Goal: Task Accomplishment & Management: Use online tool/utility

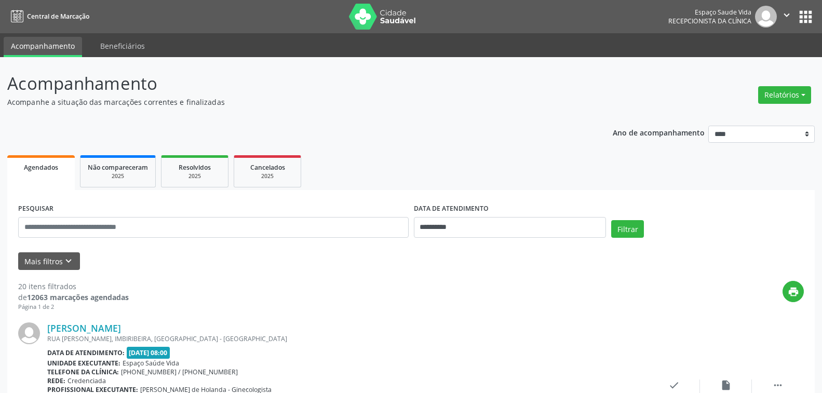
click at [774, 92] on button "Relatórios" at bounding box center [784, 95] width 53 height 18
click at [744, 114] on link "Agendamentos" at bounding box center [756, 117] width 112 height 15
select select "*"
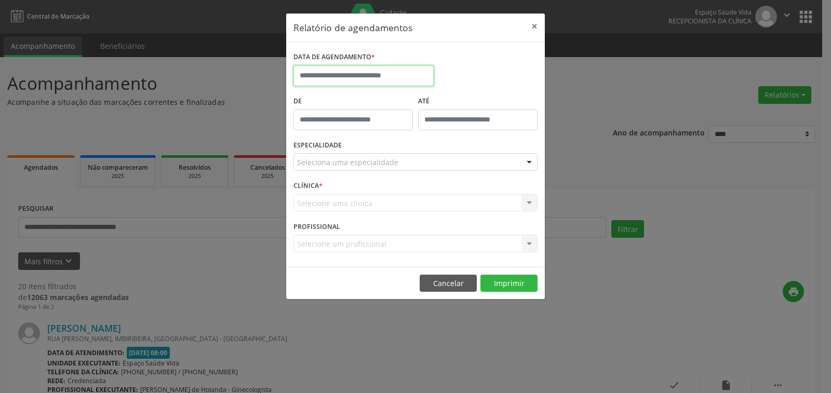
click at [332, 75] on input "text" at bounding box center [363, 75] width 140 height 21
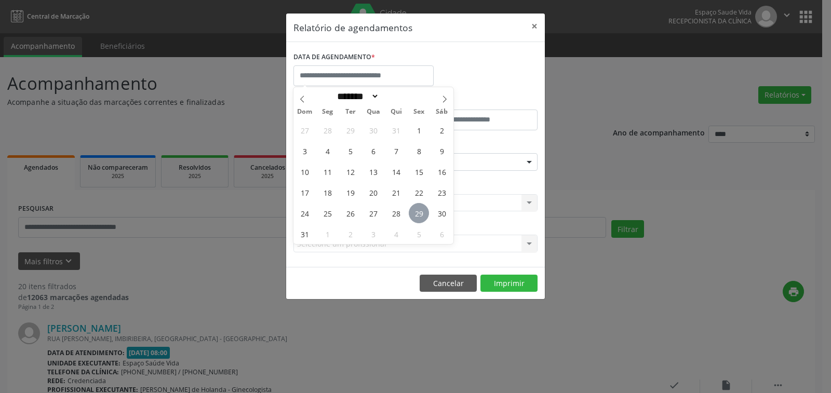
click at [423, 217] on span "29" at bounding box center [419, 213] width 20 height 20
type input "**********"
click at [423, 217] on span "29" at bounding box center [419, 213] width 20 height 20
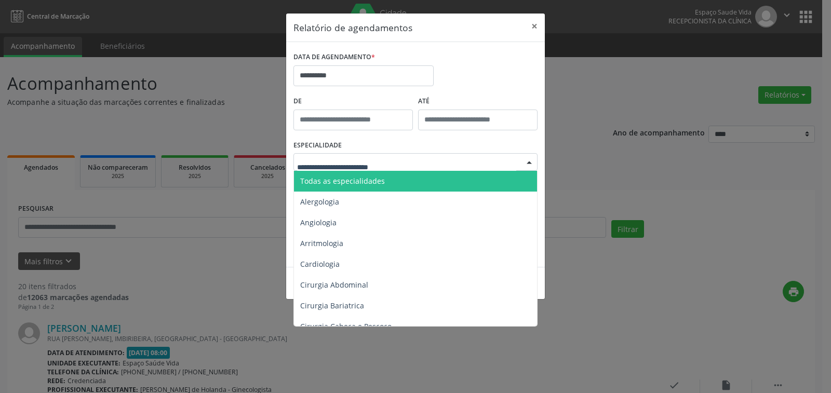
click at [345, 176] on span "Todas as especialidades" at bounding box center [342, 181] width 85 height 10
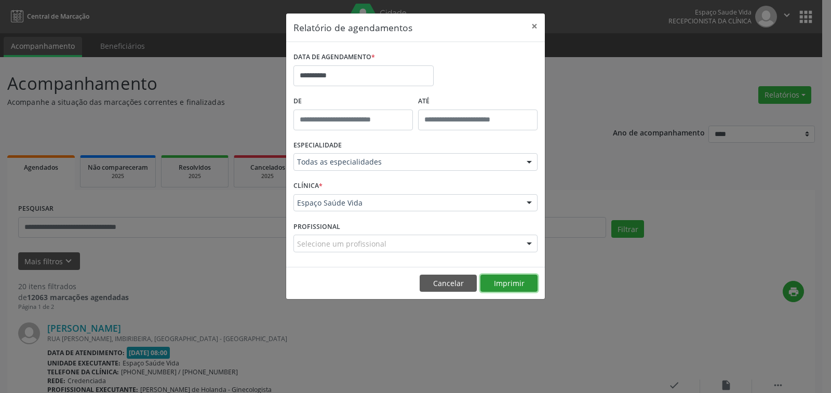
click at [511, 287] on button "Imprimir" at bounding box center [508, 284] width 57 height 18
click at [315, 71] on input "**********" at bounding box center [363, 75] width 140 height 21
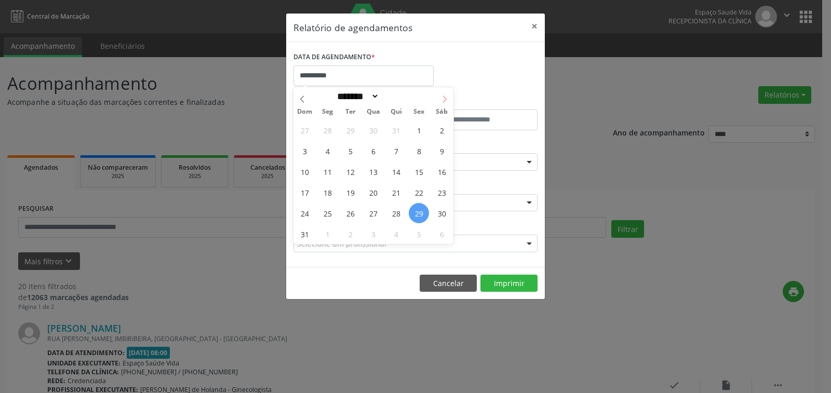
click at [444, 96] on icon at bounding box center [444, 99] width 7 height 7
select select "*"
click at [327, 126] on span "1" at bounding box center [327, 130] width 20 height 20
type input "**********"
click at [327, 126] on span "1" at bounding box center [327, 130] width 20 height 20
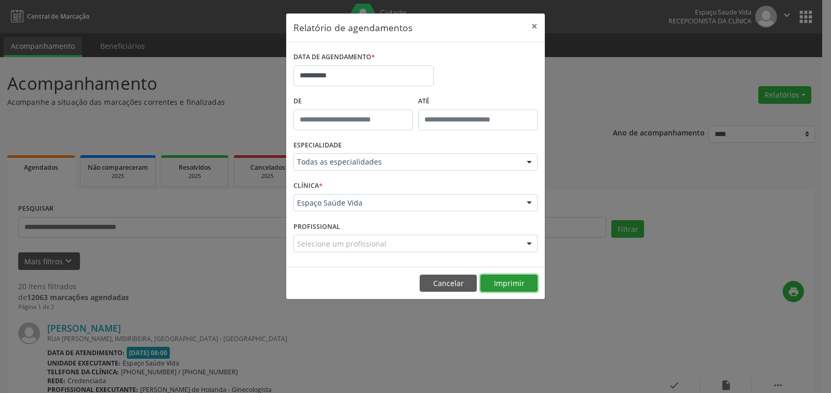
click at [505, 283] on button "Imprimir" at bounding box center [508, 284] width 57 height 18
